Goal: Task Accomplishment & Management: Manage account settings

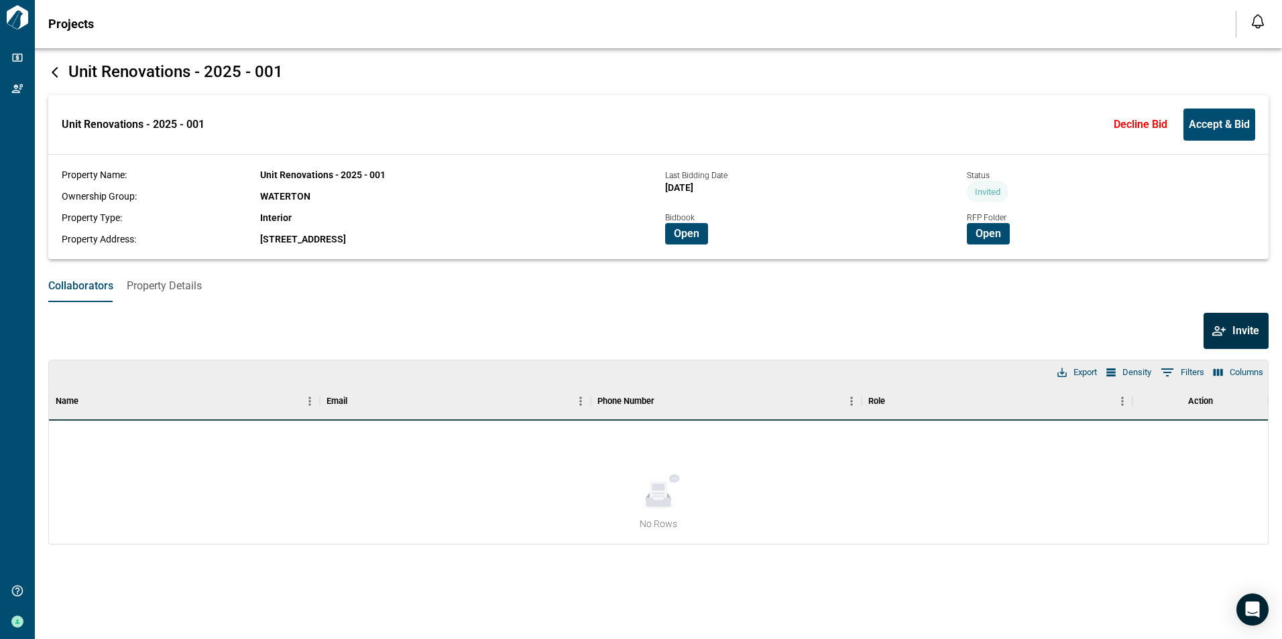
click at [1234, 330] on span "Invite" at bounding box center [1245, 330] width 27 height 13
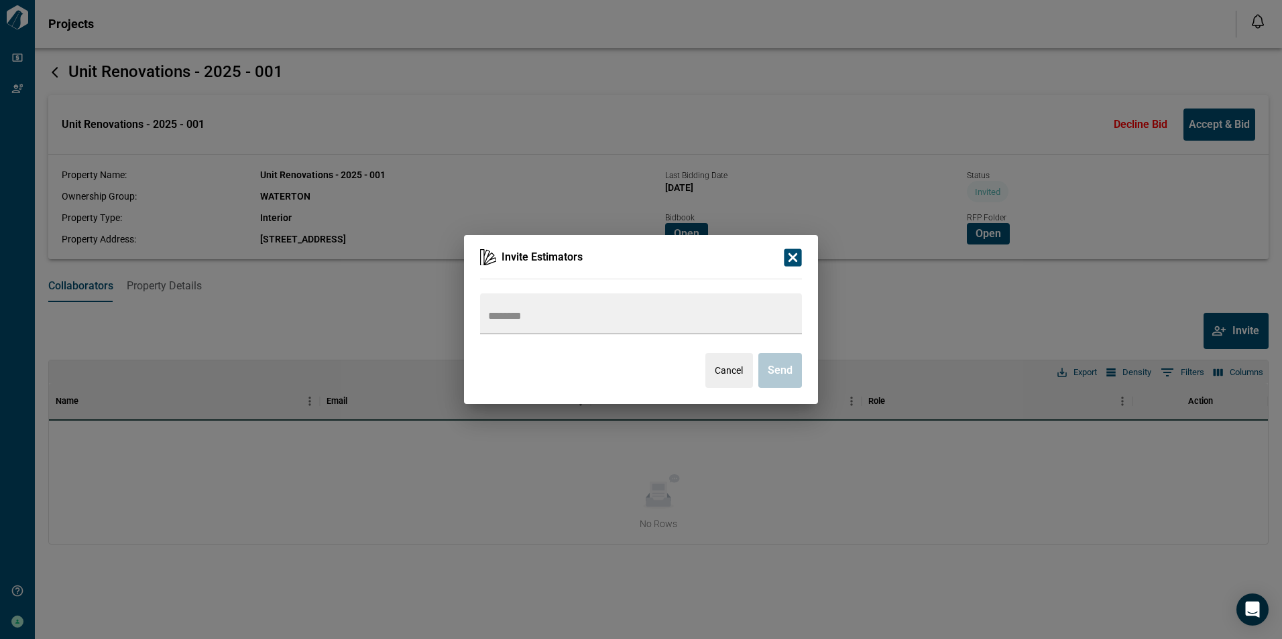
click at [793, 257] on icon "button" at bounding box center [792, 257] width 23 height 23
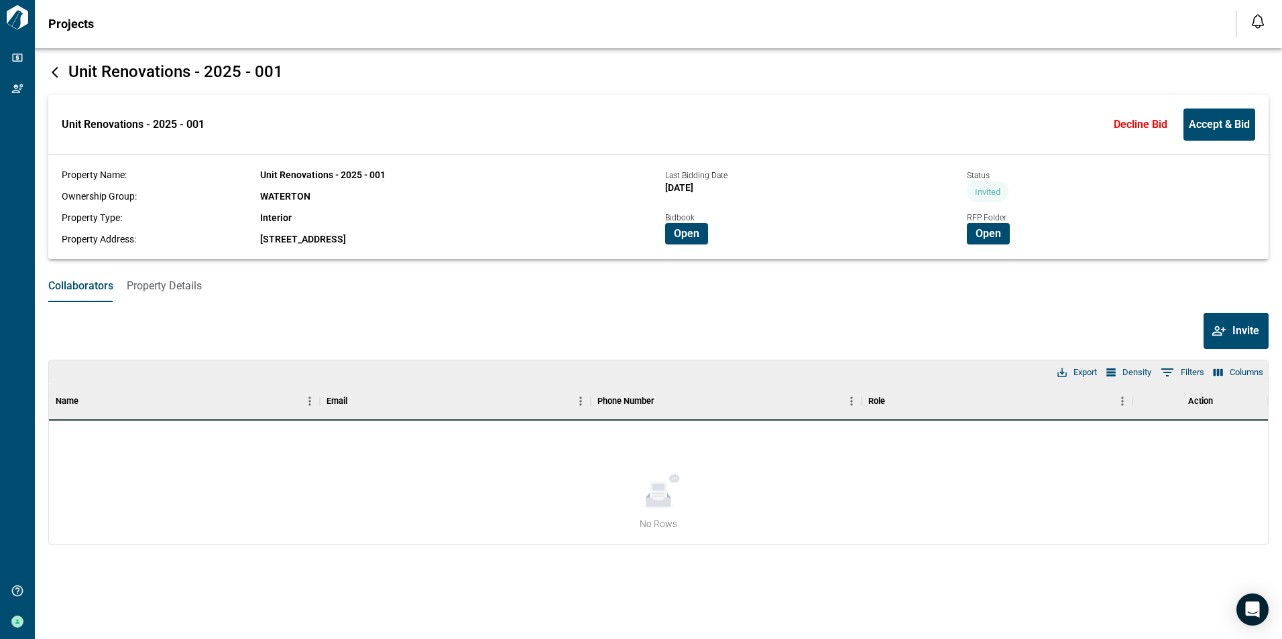
click at [162, 282] on span "Property Details" at bounding box center [164, 285] width 75 height 13
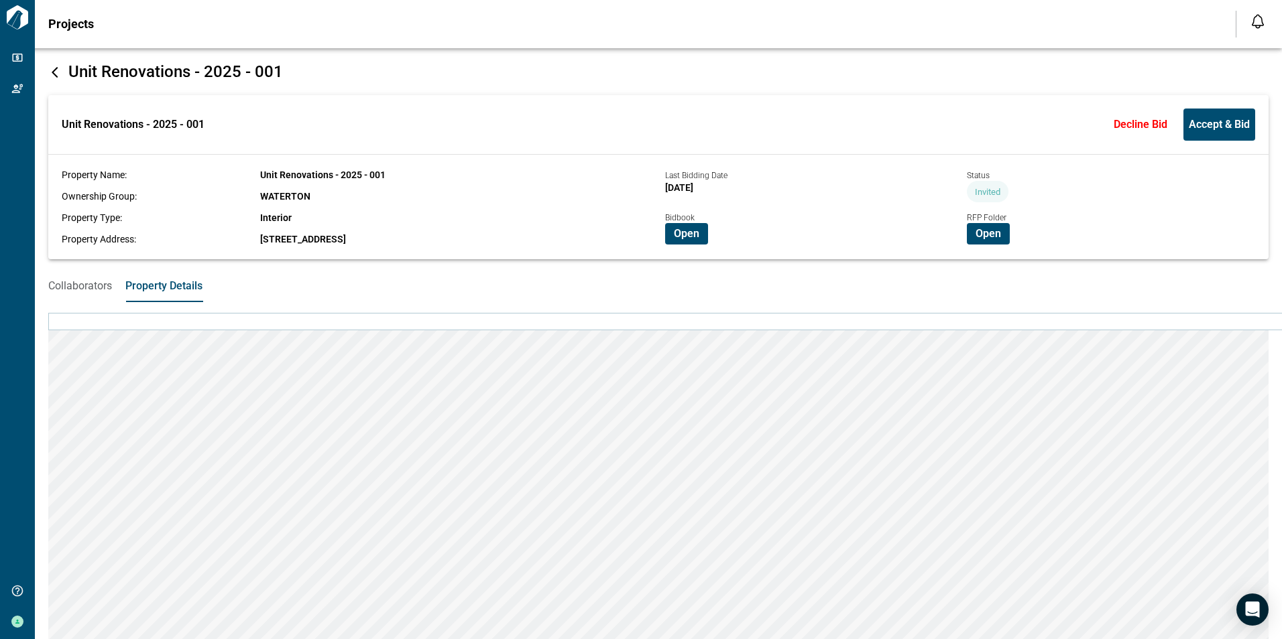
click at [92, 286] on span "Collaborators" at bounding box center [80, 285] width 64 height 13
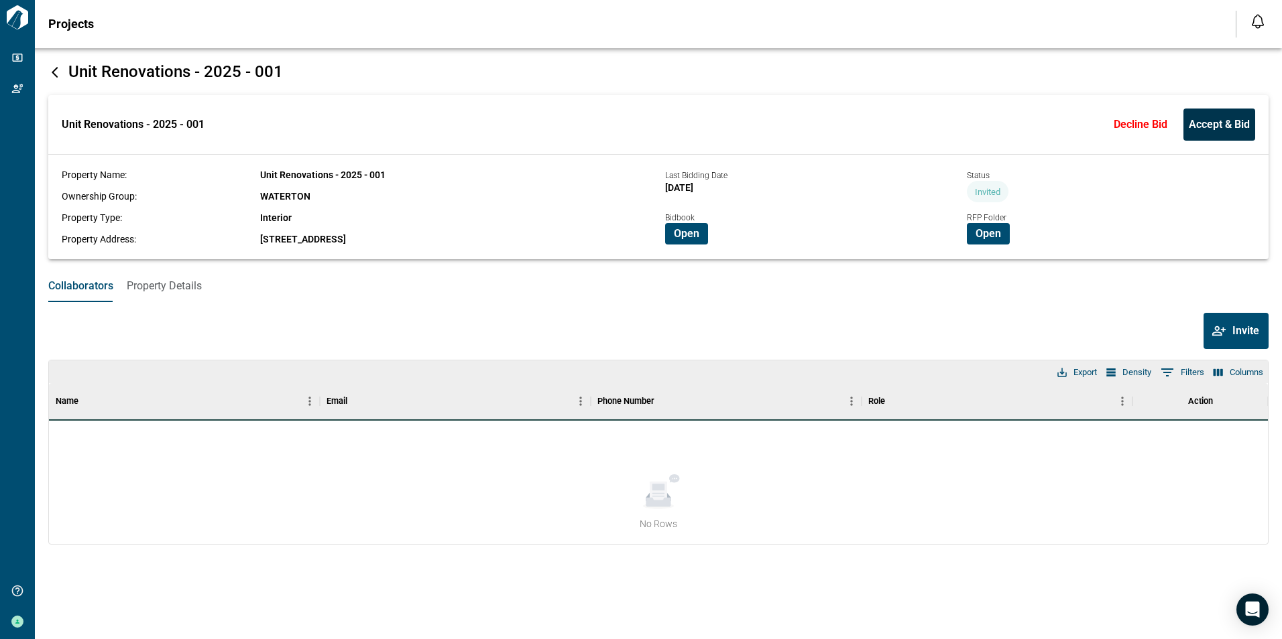
click at [1200, 133] on button "Accept & Bid" at bounding box center [1219, 125] width 72 height 32
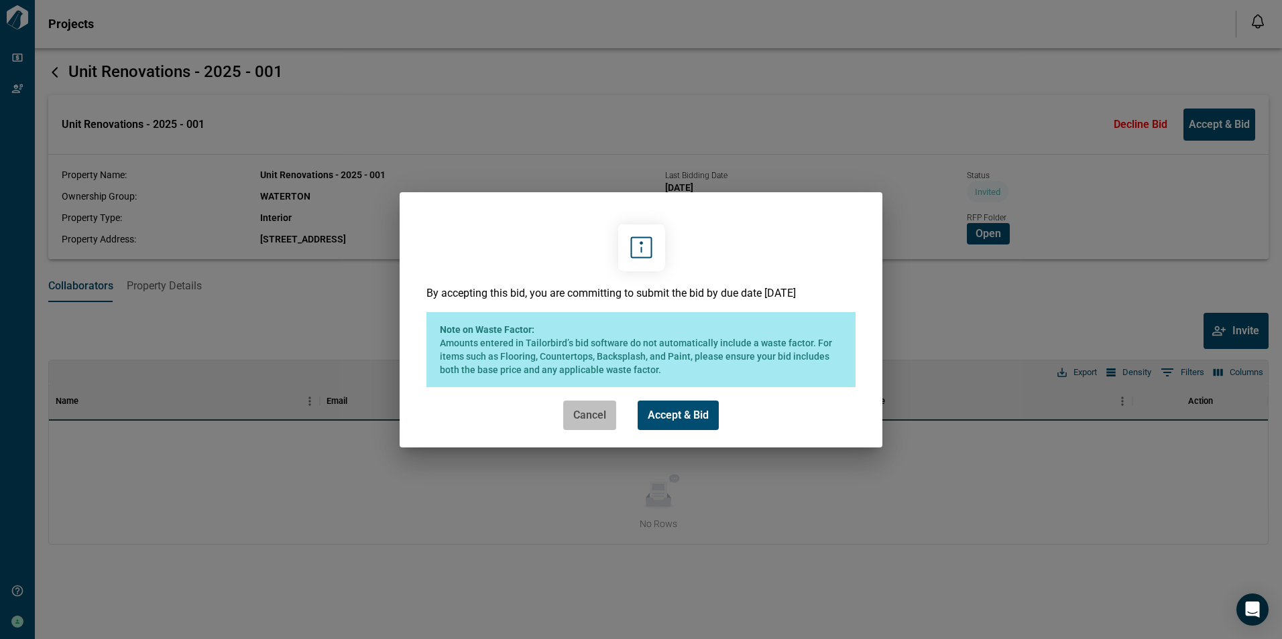
click at [591, 416] on span "Cancel" at bounding box center [589, 415] width 33 height 13
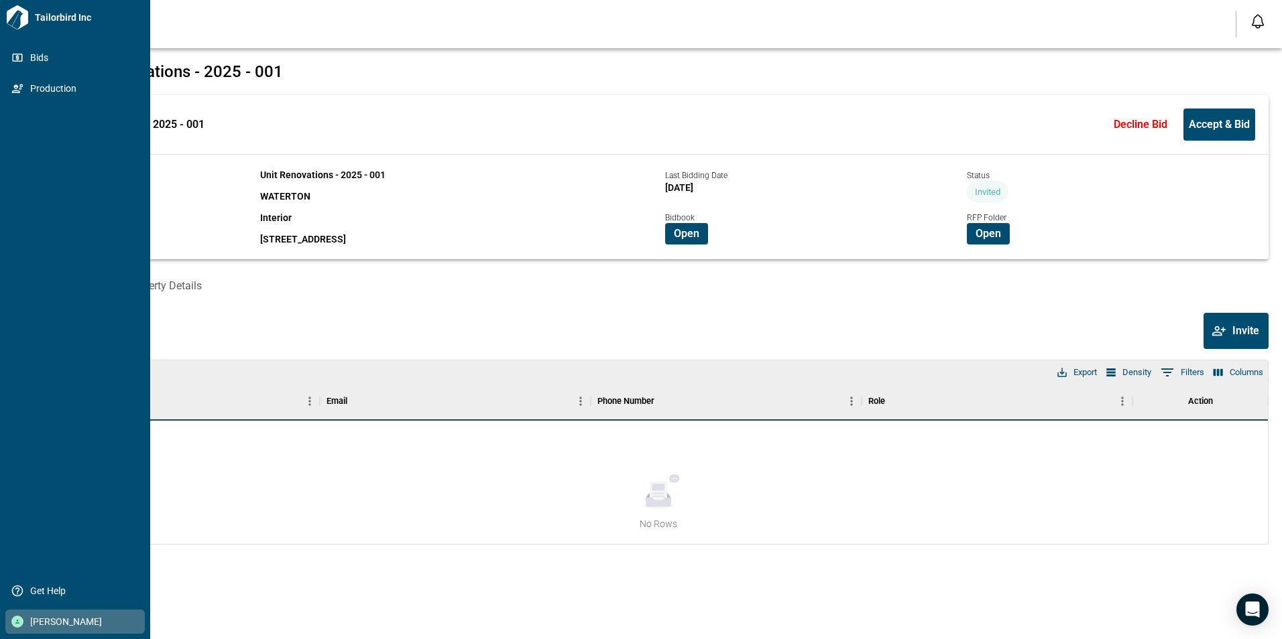
click at [44, 619] on span "[PERSON_NAME]" at bounding box center [77, 621] width 109 height 13
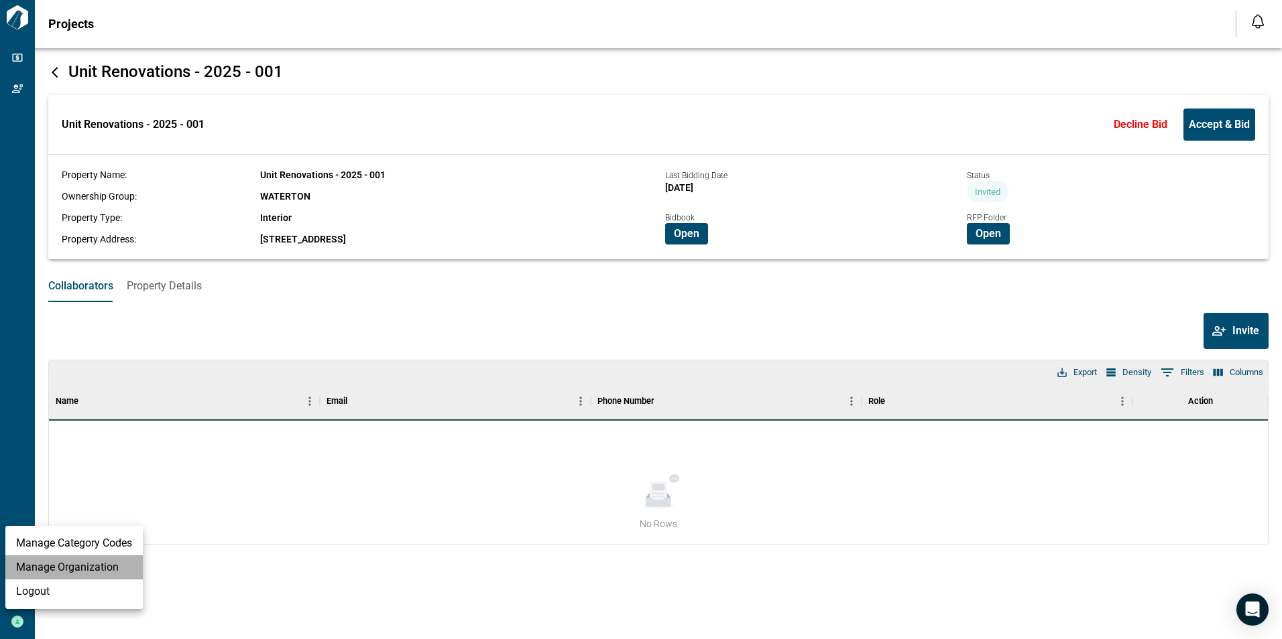
click at [81, 571] on li "Manage Organization" at bounding box center [73, 568] width 137 height 24
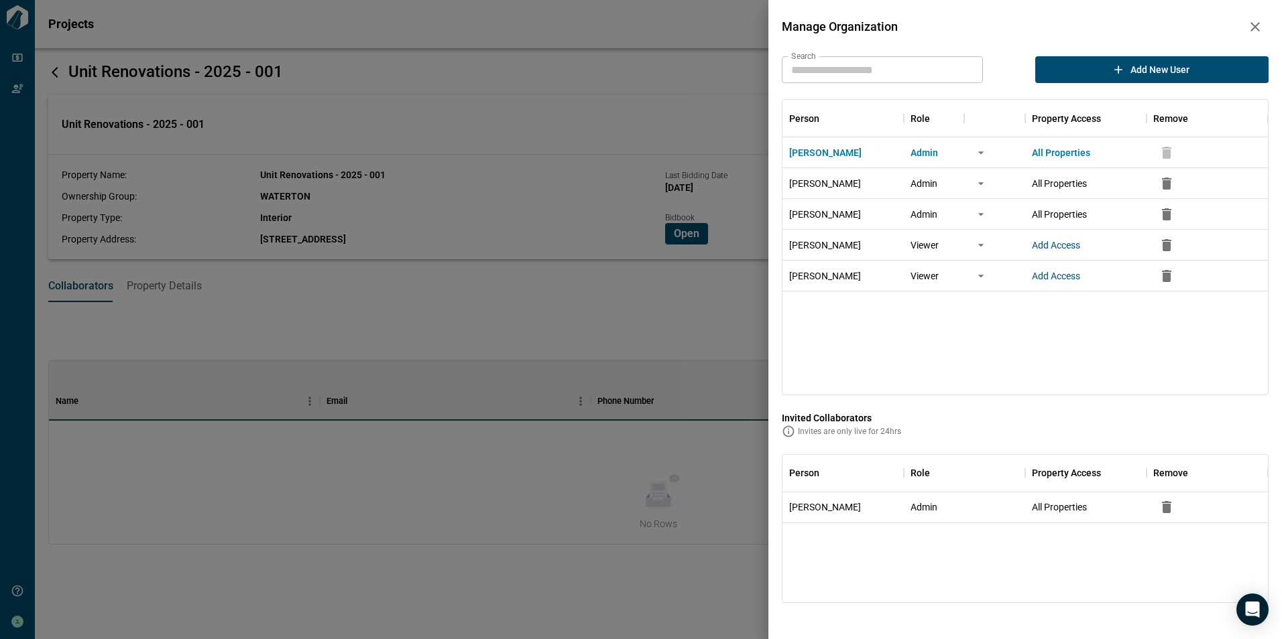
click at [868, 74] on input "Search" at bounding box center [882, 69] width 201 height 27
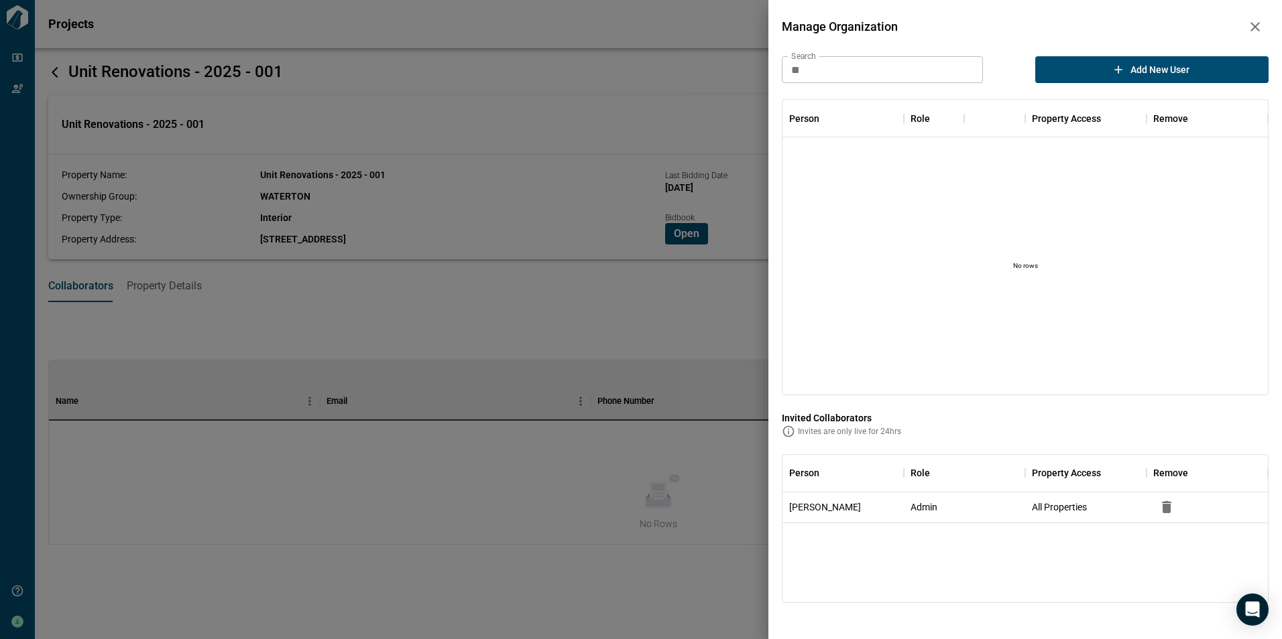
type input "*"
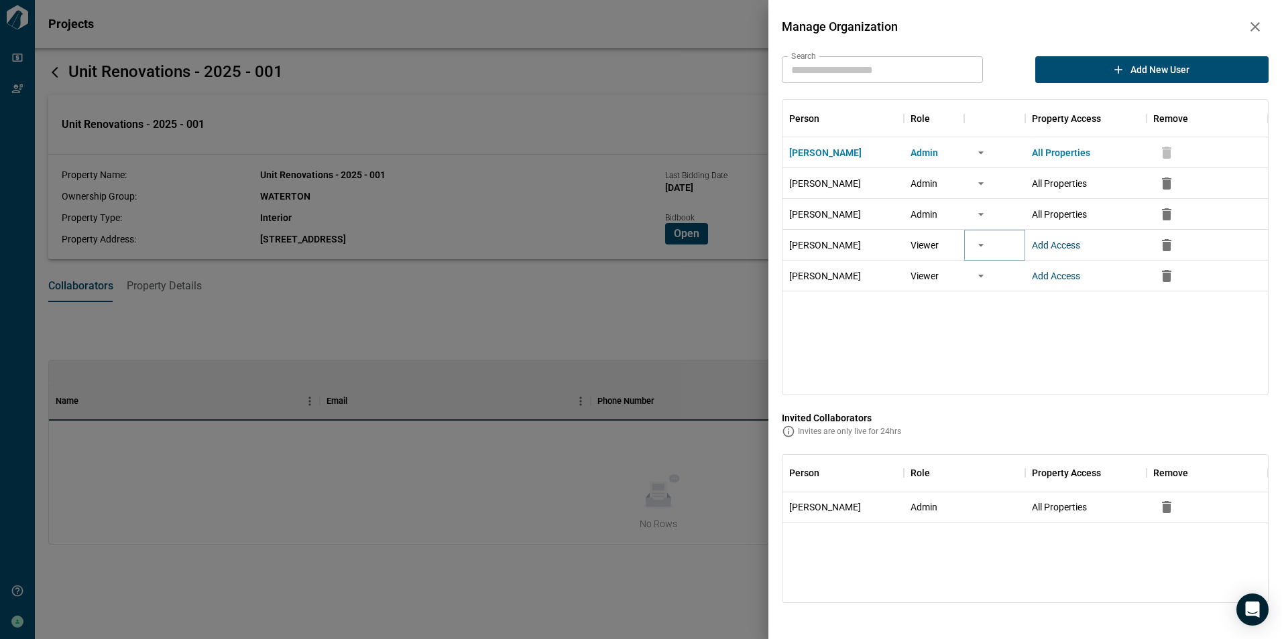
click at [983, 243] on icon "more" at bounding box center [980, 245] width 13 height 13
click at [647, 140] on div at bounding box center [641, 319] width 1282 height 639
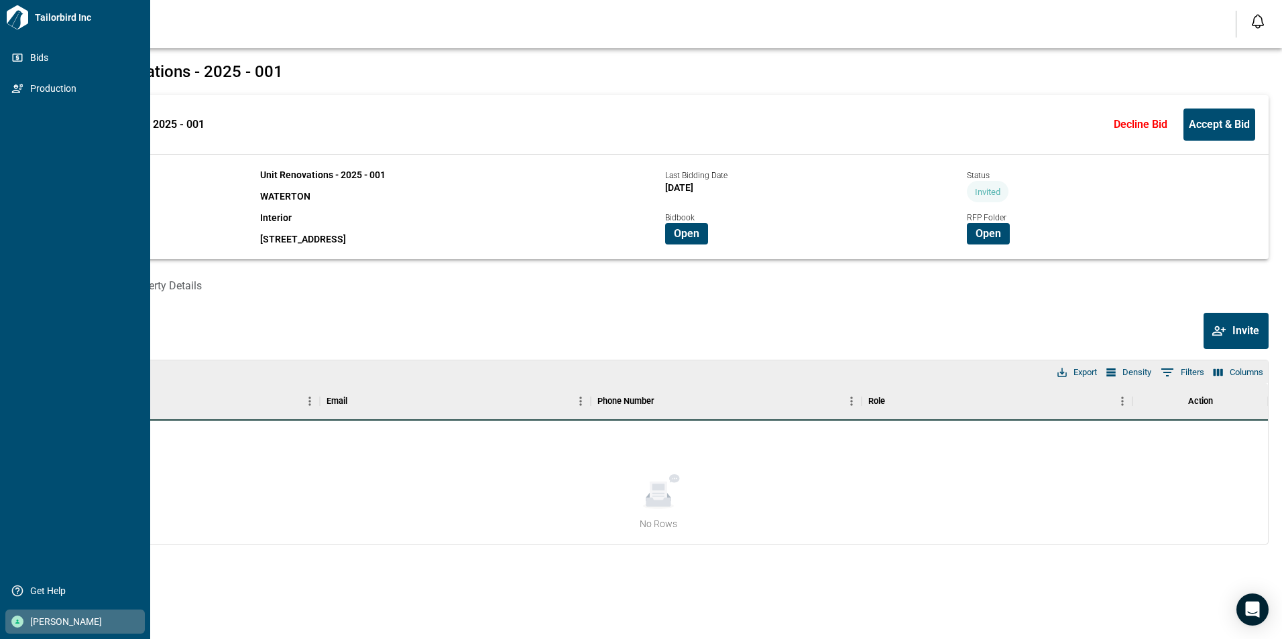
click at [62, 619] on span "[PERSON_NAME]" at bounding box center [77, 621] width 109 height 13
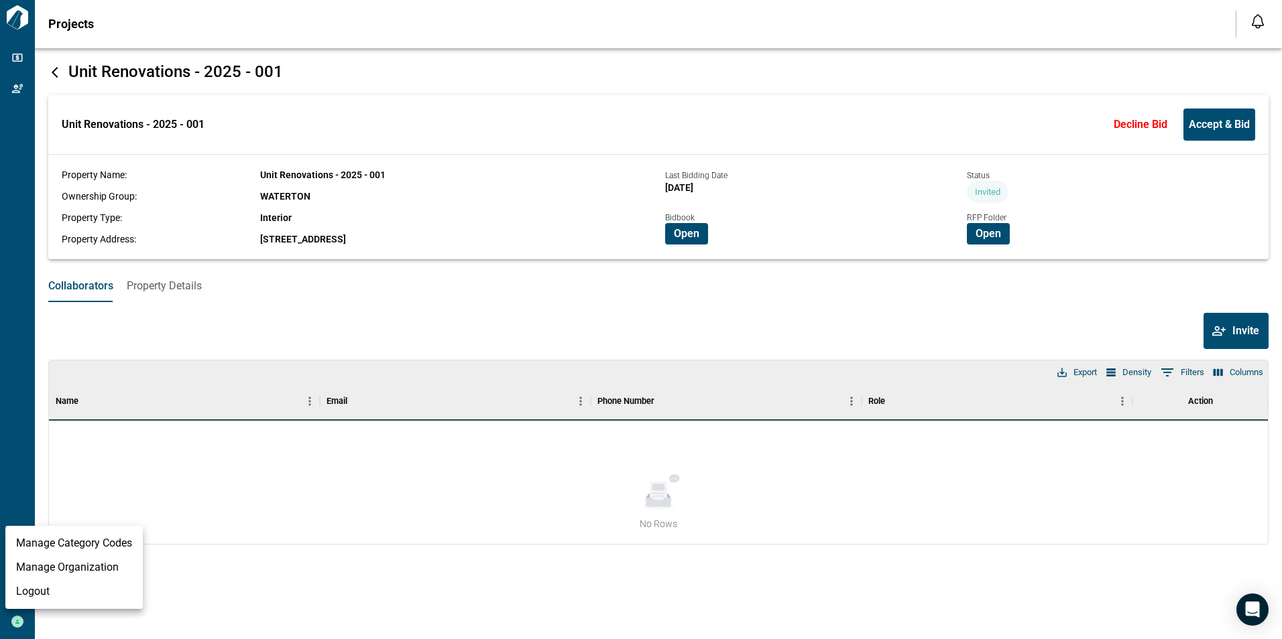
click at [72, 566] on li "Manage Organization" at bounding box center [73, 568] width 137 height 24
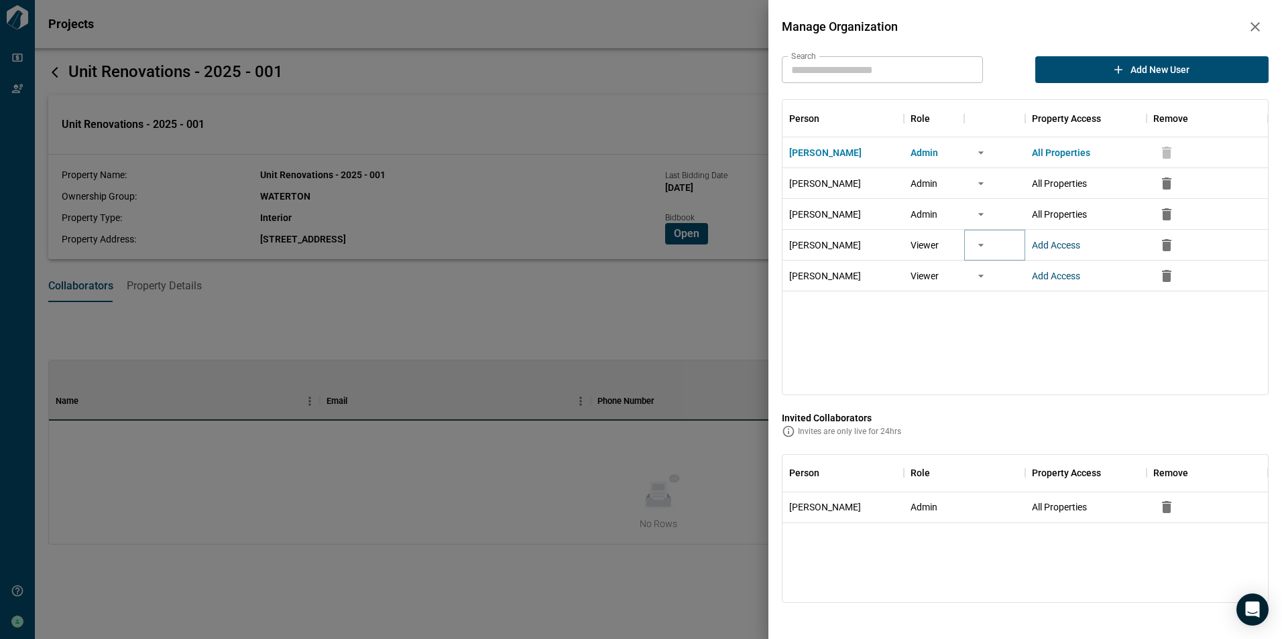
click at [982, 247] on icon "more" at bounding box center [980, 245] width 13 height 13
click at [919, 275] on li "Change to Admin" at bounding box center [916, 273] width 147 height 24
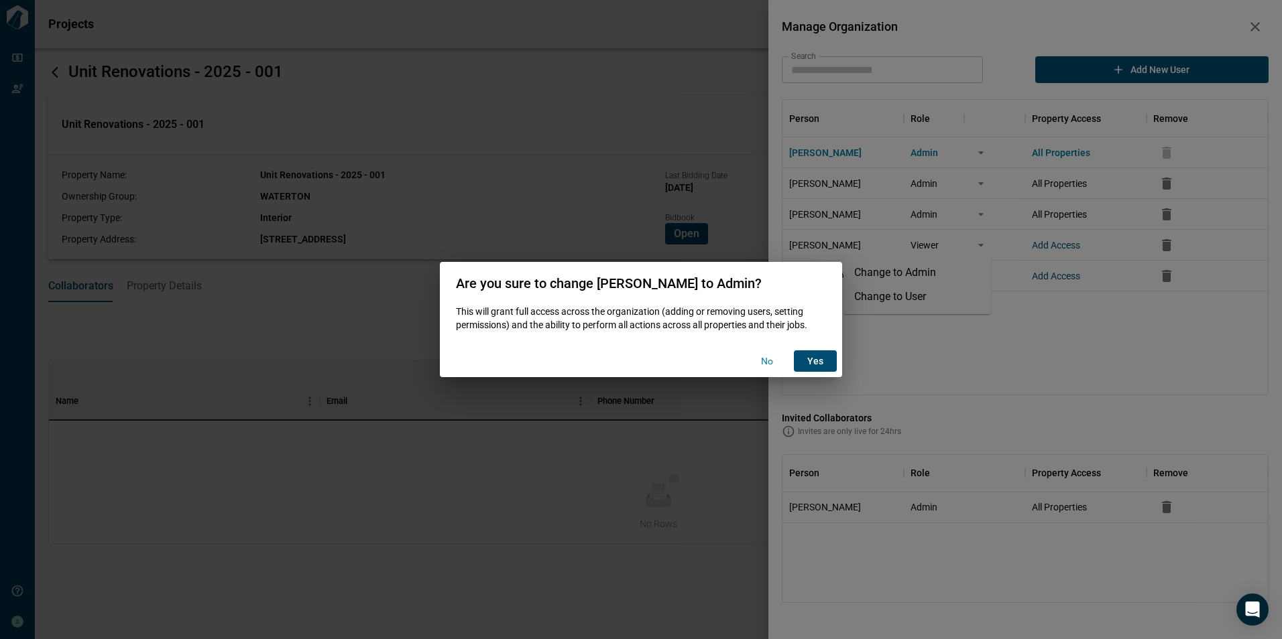
click at [812, 359] on span "yes" at bounding box center [815, 361] width 16 height 13
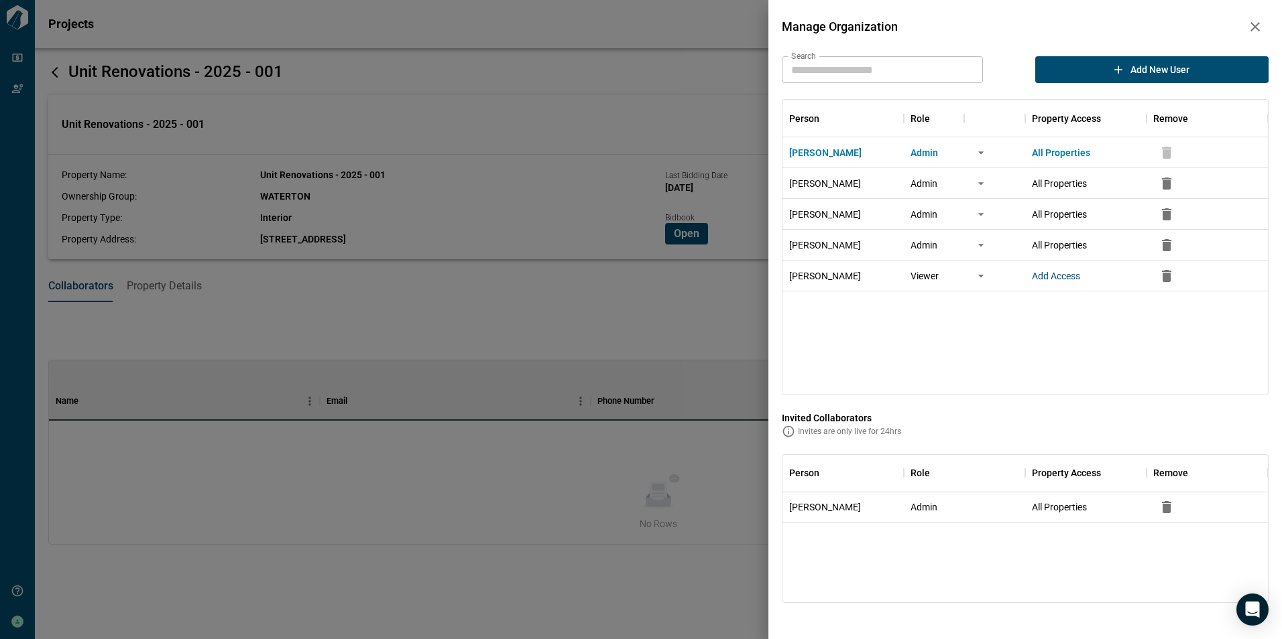
click at [389, 78] on div at bounding box center [641, 319] width 1282 height 639
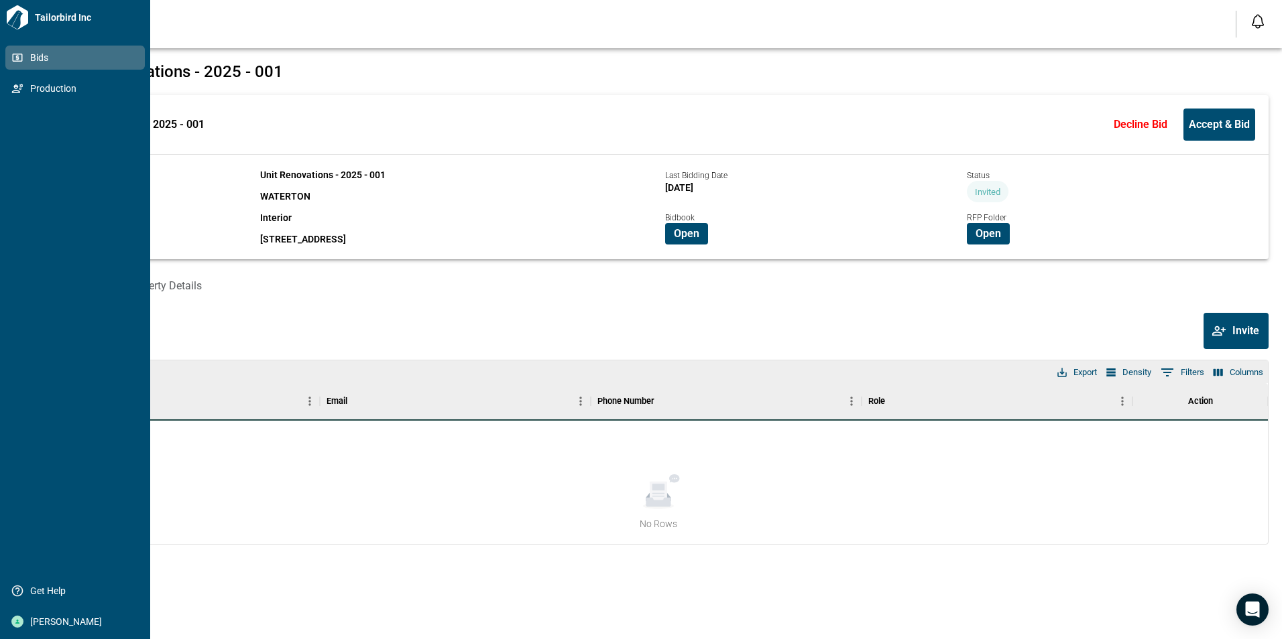
click at [44, 60] on span "Bids" at bounding box center [77, 57] width 109 height 13
